Goal: Check status: Check status

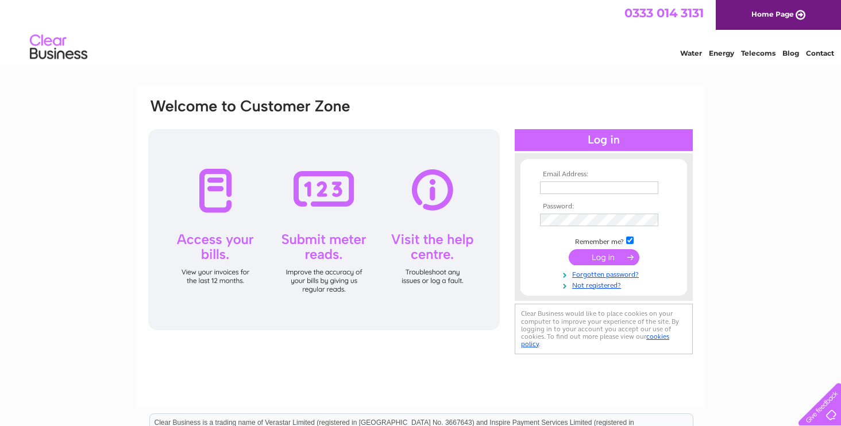
type input "andrew@ormskirklettings.co.uk"
click at [608, 257] on input "submit" at bounding box center [603, 257] width 71 height 16
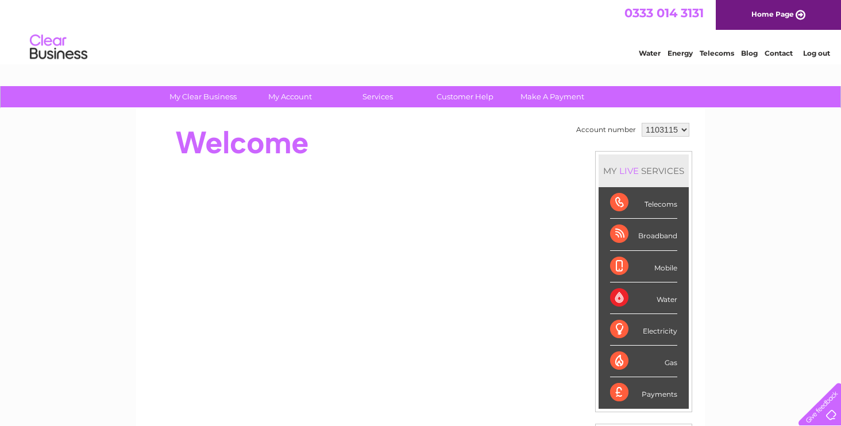
click at [629, 297] on div "Water" at bounding box center [643, 299] width 67 height 32
click at [667, 303] on div "Water" at bounding box center [643, 299] width 67 height 32
click at [616, 297] on div "Water" at bounding box center [643, 299] width 67 height 32
click at [668, 301] on div "Water" at bounding box center [643, 299] width 67 height 32
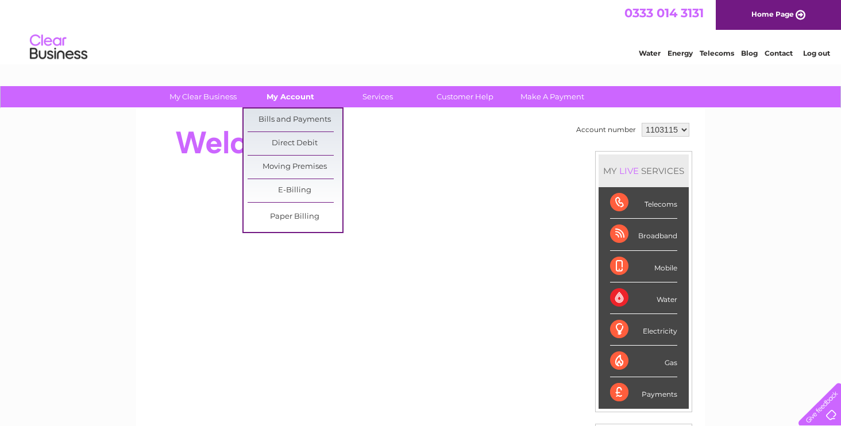
click at [278, 91] on link "My Account" at bounding box center [290, 96] width 95 height 21
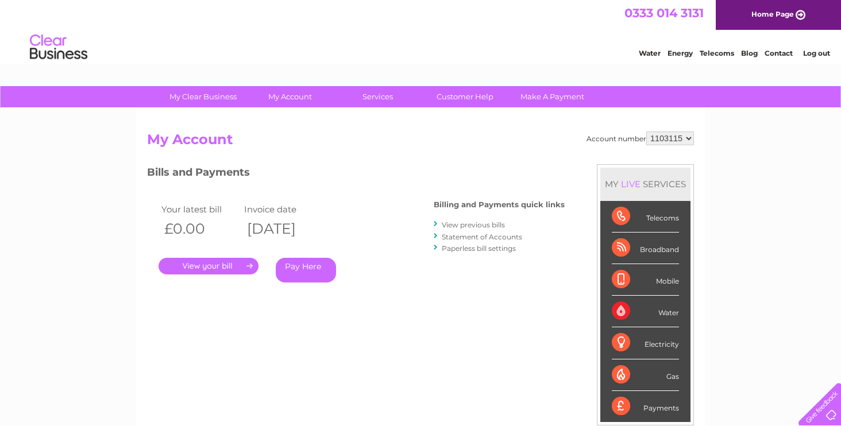
drag, startPoint x: 216, startPoint y: 294, endPoint x: 225, endPoint y: 282, distance: 15.2
click at [216, 294] on div "Your latest bill Invoice date £0.00 [DATE] . Pay Here" at bounding box center [273, 244] width 253 height 109
click at [217, 264] on link "." at bounding box center [208, 266] width 100 height 17
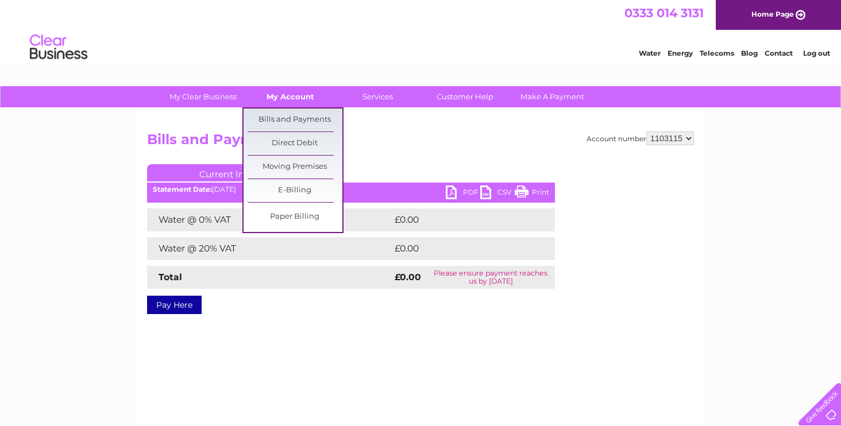
click at [276, 89] on link "My Account" at bounding box center [290, 96] width 95 height 21
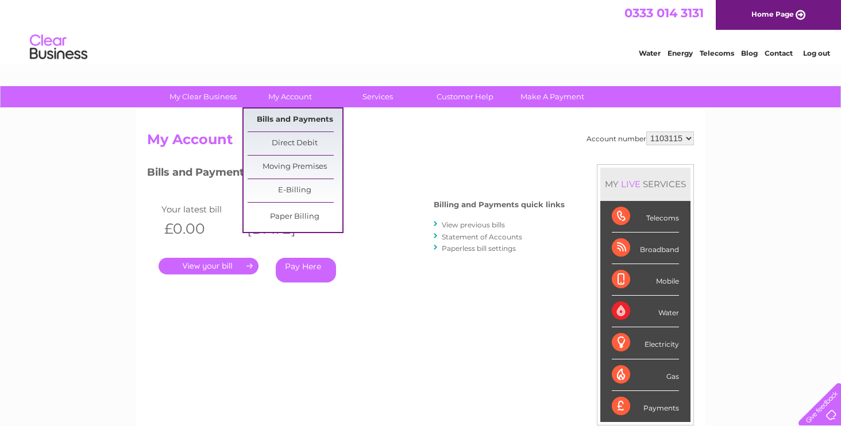
click at [294, 121] on link "Bills and Payments" at bounding box center [294, 120] width 95 height 23
click at [283, 97] on link "My Account" at bounding box center [290, 96] width 95 height 21
click at [283, 116] on link "Bills and Payments" at bounding box center [294, 120] width 95 height 23
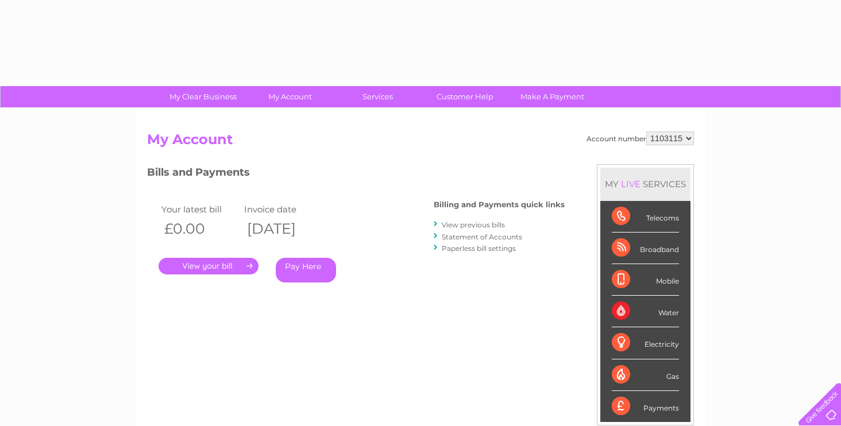
click at [490, 235] on link "Statement of Accounts" at bounding box center [482, 237] width 80 height 9
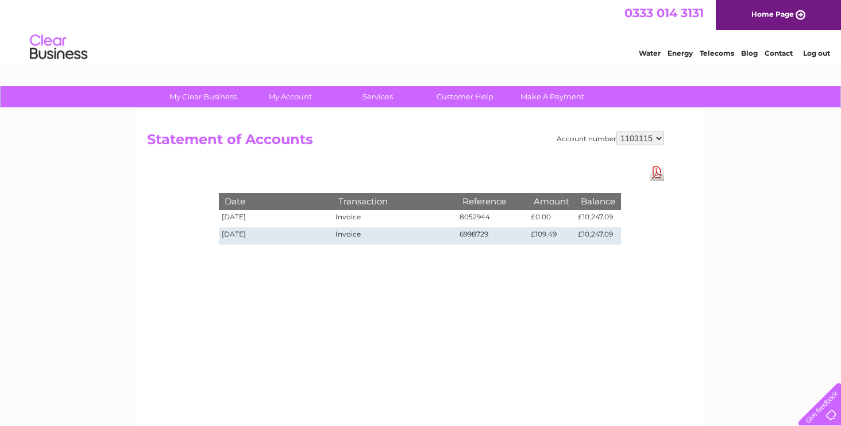
click at [544, 333] on div "Account number 1103115 Statement of Accounts Download Pdf Date Transaction Refe…" at bounding box center [420, 270] width 568 height 322
click at [525, 300] on div "Account number 1103115 Statement of Accounts Download Pdf Date Transaction Refe…" at bounding box center [420, 270] width 568 height 322
